Goal: Navigation & Orientation: Understand site structure

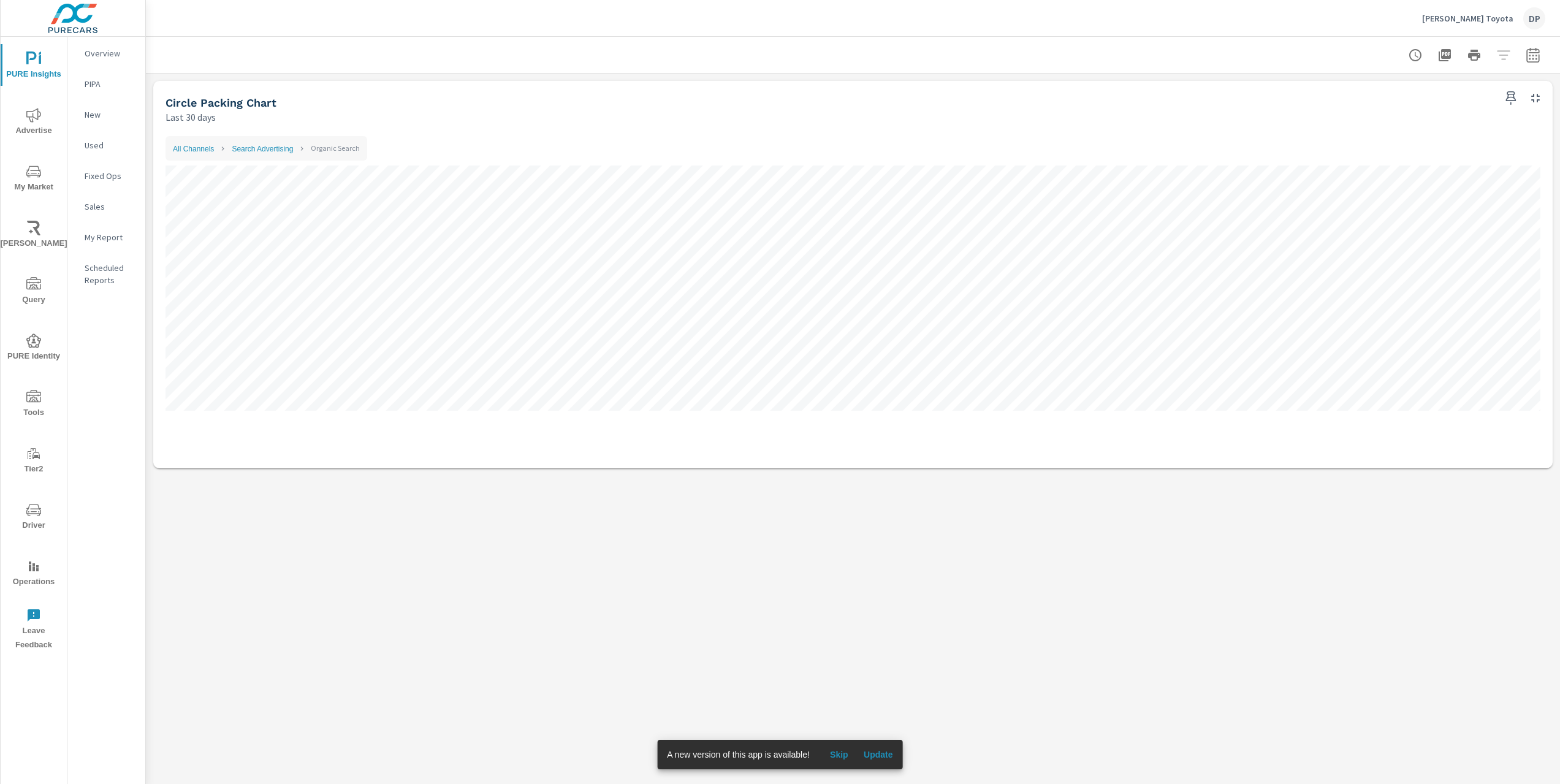
click at [644, 129] on div "All Channels Search Advertising Organic Search Organic Search People 160 Sales …" at bounding box center [853, 296] width 1390 height 335
click at [271, 151] on link "Search Advertising" at bounding box center [262, 149] width 61 height 8
click at [191, 146] on link "All Channels" at bounding box center [193, 149] width 41 height 8
click at [181, 146] on link "All Channels" at bounding box center [193, 149] width 41 height 8
click at [186, 150] on link "All Channels" at bounding box center [193, 149] width 41 height 8
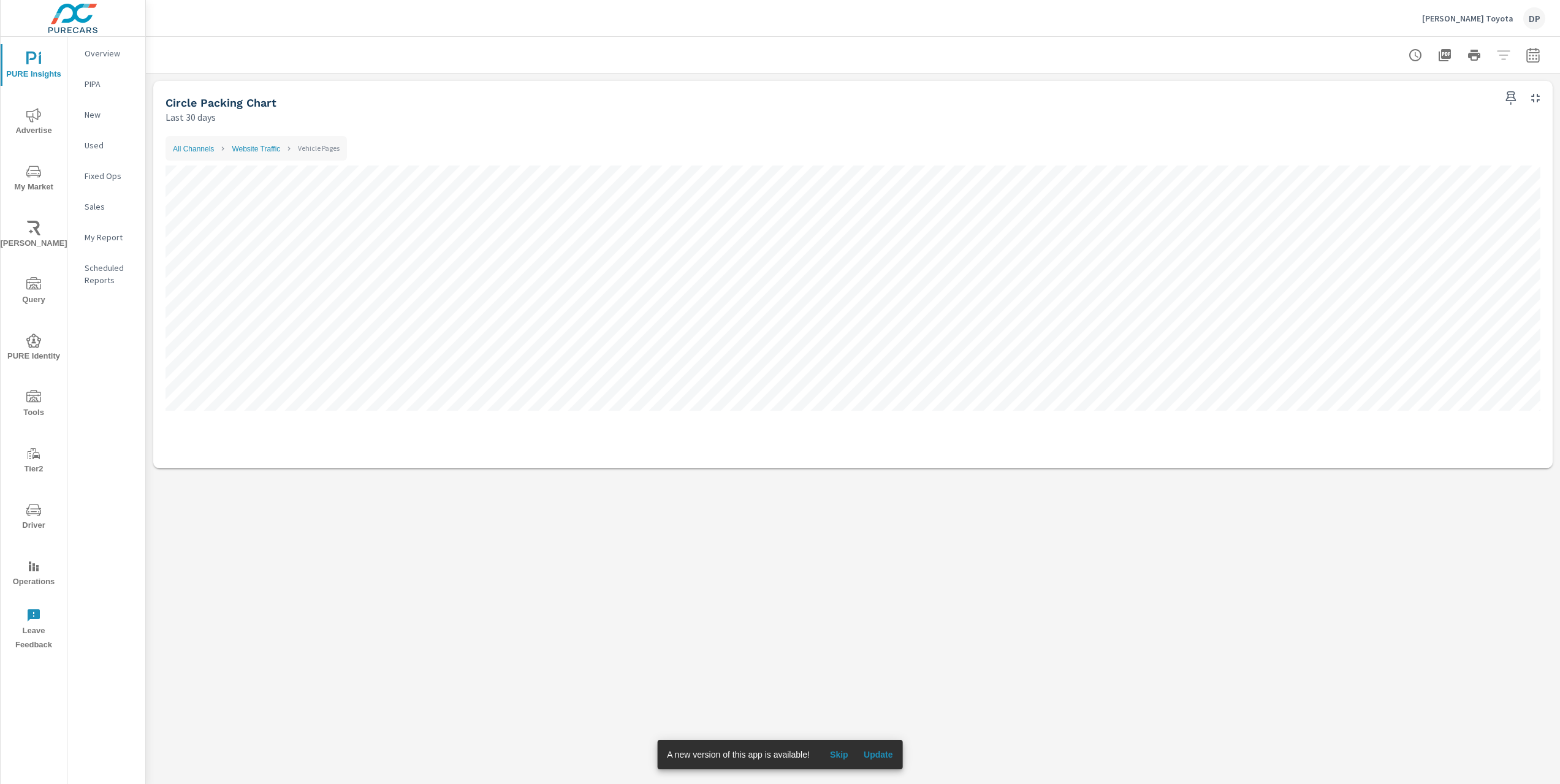
click at [201, 143] on li "All Channels" at bounding box center [193, 148] width 41 height 15
click at [198, 146] on link "All Channels" at bounding box center [193, 149] width 41 height 8
